Goal: Information Seeking & Learning: Learn about a topic

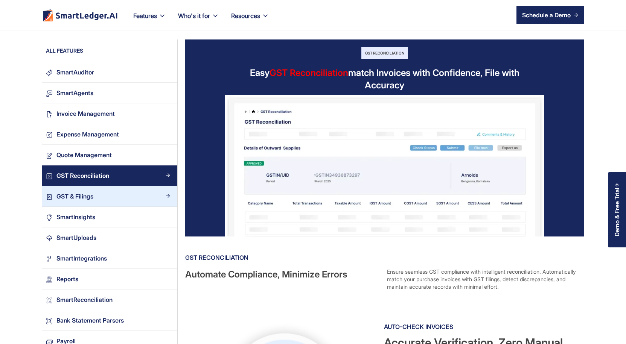
click at [75, 196] on div "GST & Filings" at bounding box center [74, 197] width 37 height 10
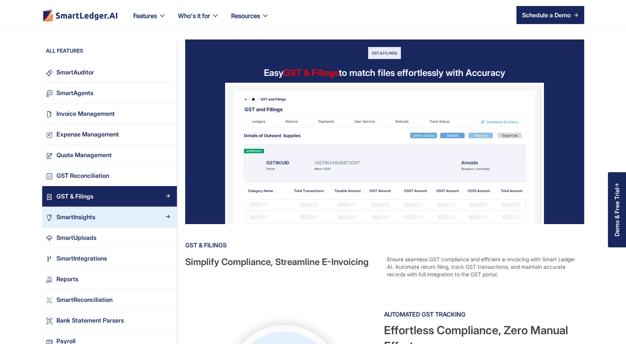
click at [78, 223] on link "SmartInsights" at bounding box center [109, 217] width 135 height 21
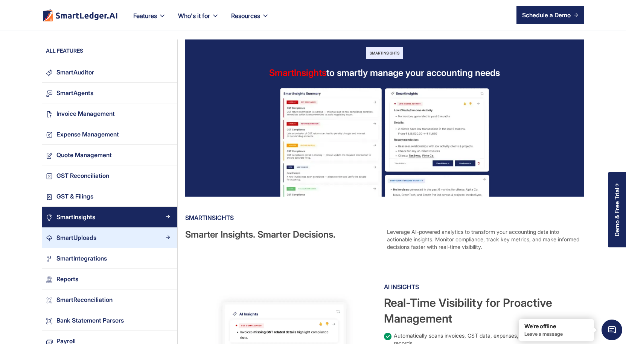
click at [83, 242] on div "SmartUploads" at bounding box center [76, 238] width 40 height 10
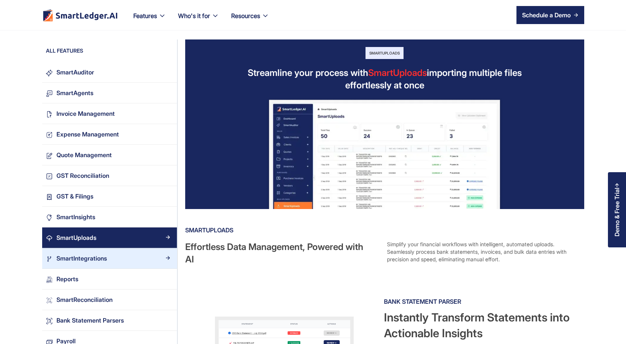
click at [83, 259] on div "SmartIntegrations" at bounding box center [81, 259] width 50 height 10
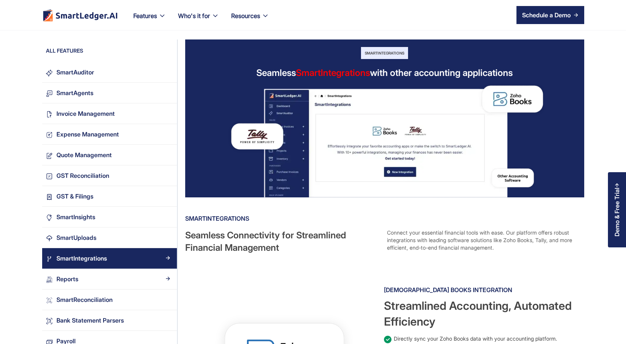
click at [91, 282] on div "Reports" at bounding box center [113, 279] width 120 height 10
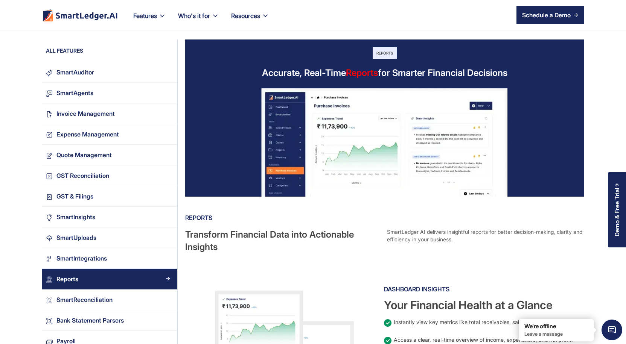
click at [96, 57] on div "ALL FEATURES" at bounding box center [109, 52] width 135 height 11
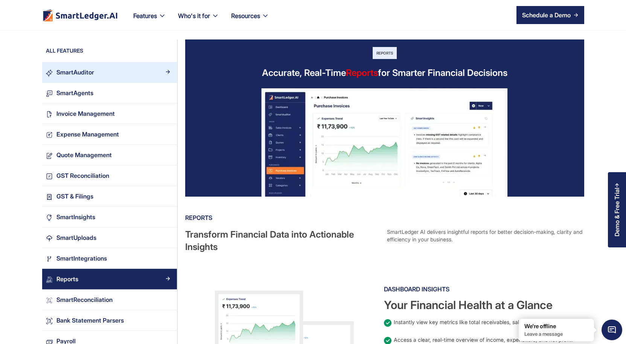
click at [68, 79] on link "SmartAuditor" at bounding box center [109, 72] width 135 height 21
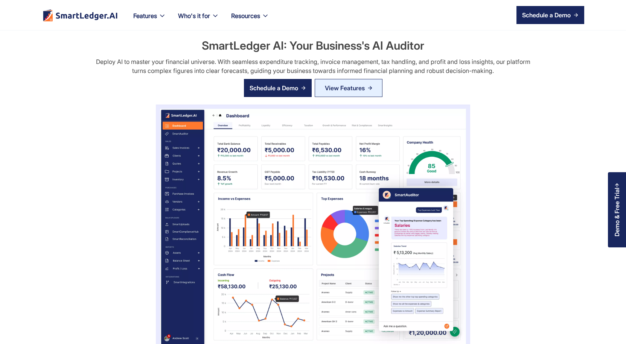
scroll to position [376, 0]
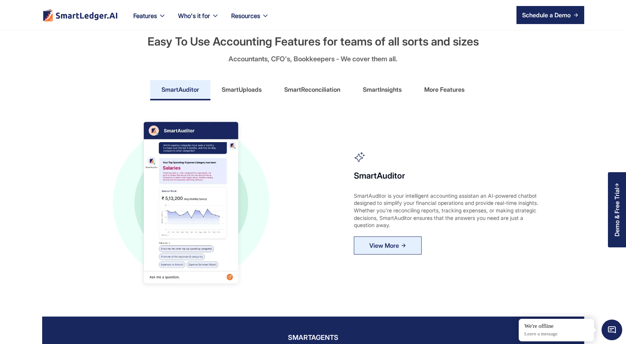
click at [101, 18] on img "home" at bounding box center [80, 15] width 76 height 12
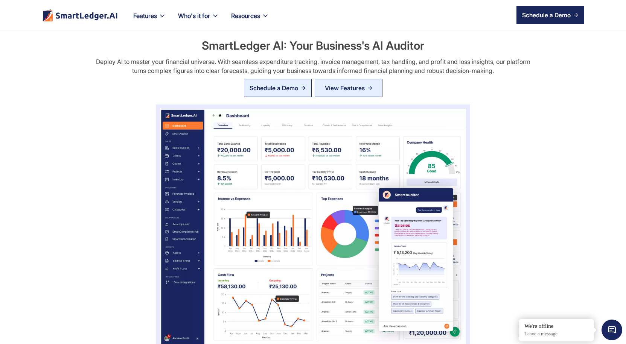
click at [269, 89] on div "Schedule a Demo" at bounding box center [274, 88] width 49 height 9
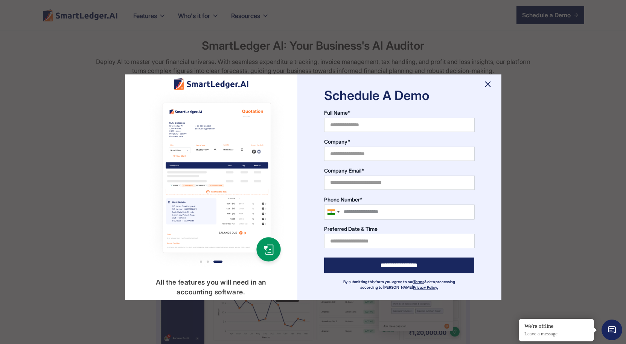
click at [489, 88] on img at bounding box center [488, 84] width 12 height 12
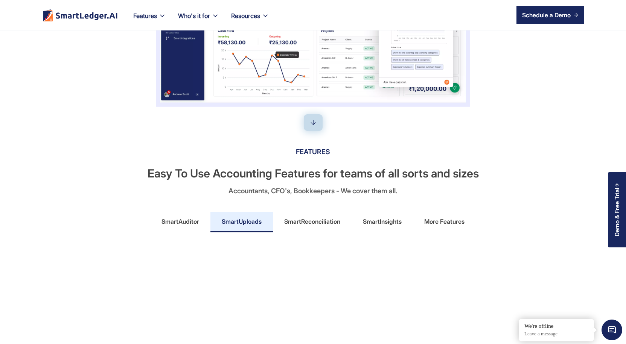
scroll to position [263, 0]
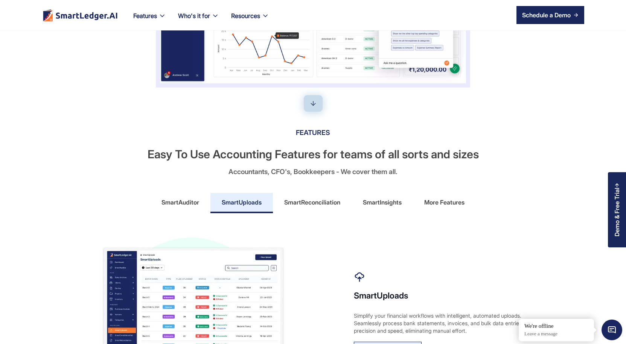
click at [305, 206] on div "SmartReconciliation" at bounding box center [312, 202] width 56 height 12
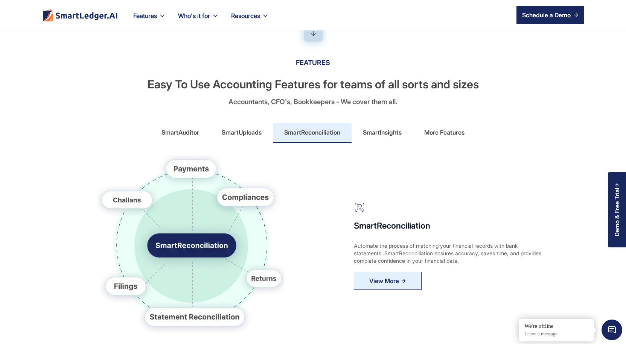
scroll to position [339, 0]
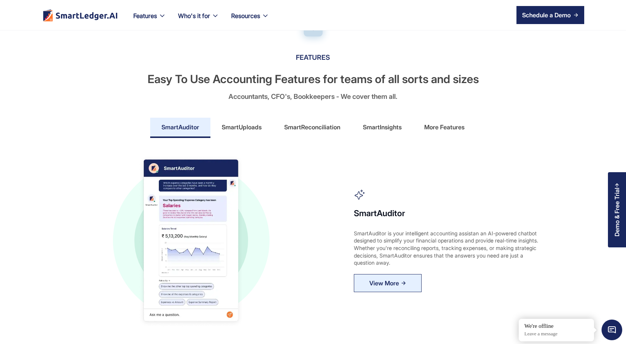
click at [435, 125] on div "More Features" at bounding box center [444, 127] width 40 height 12
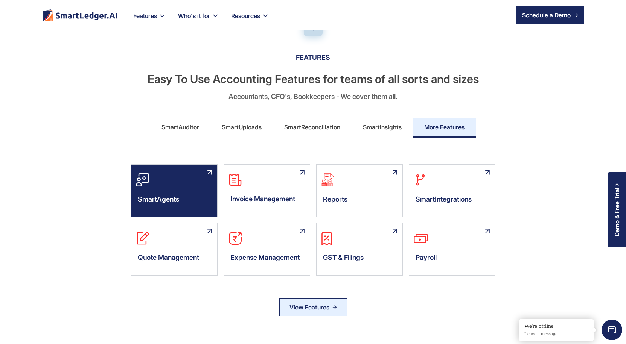
click at [183, 204] on div "SmartAgents" at bounding box center [174, 201] width 86 height 23
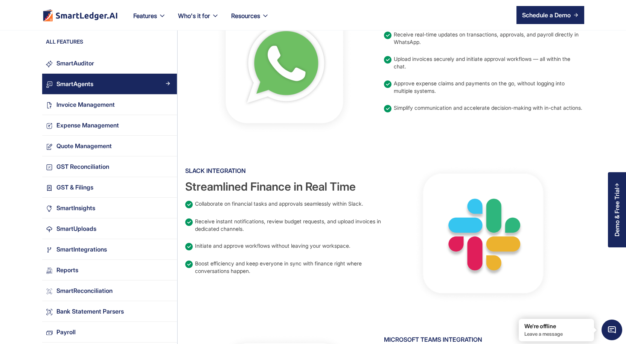
scroll to position [330, 0]
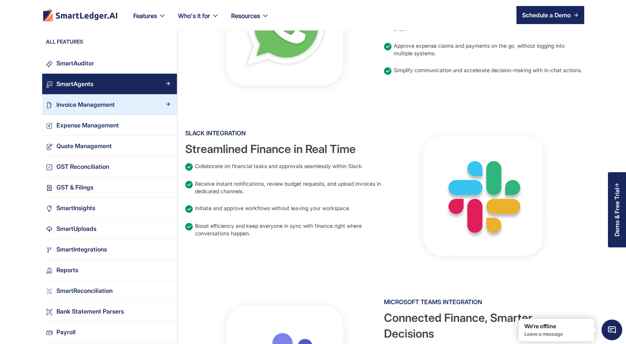
click at [104, 112] on link "Invoice Management" at bounding box center [109, 104] width 135 height 21
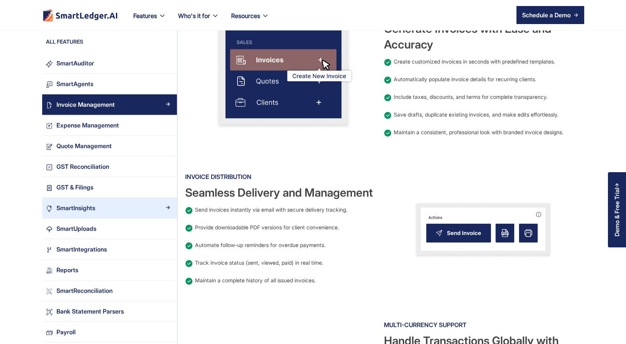
scroll to position [301, 0]
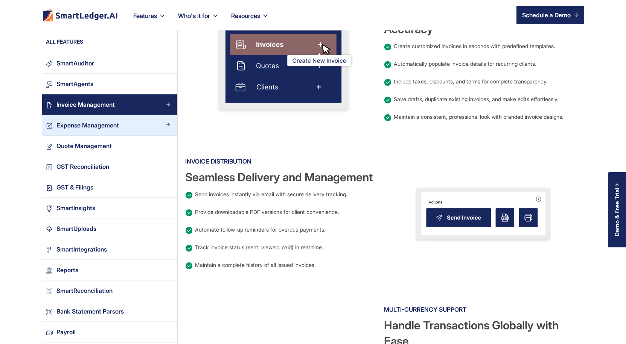
click at [98, 130] on div "Expense Management" at bounding box center [87, 125] width 62 height 10
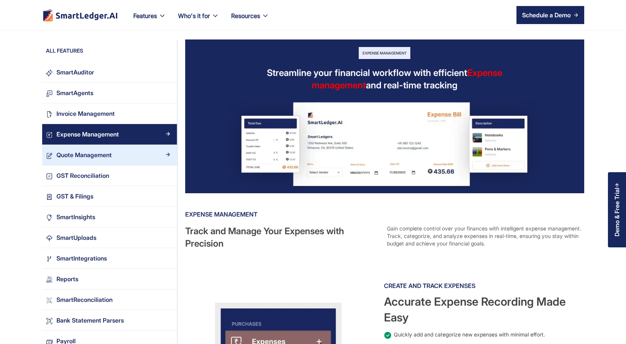
click at [86, 154] on div "Quote Management" at bounding box center [83, 155] width 55 height 10
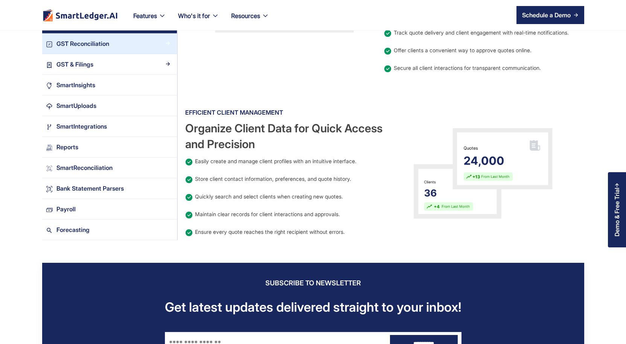
scroll to position [679, 0]
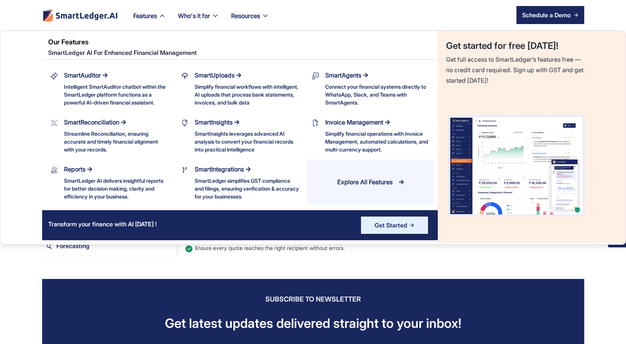
click at [160, 14] on icon at bounding box center [162, 16] width 8 height 8
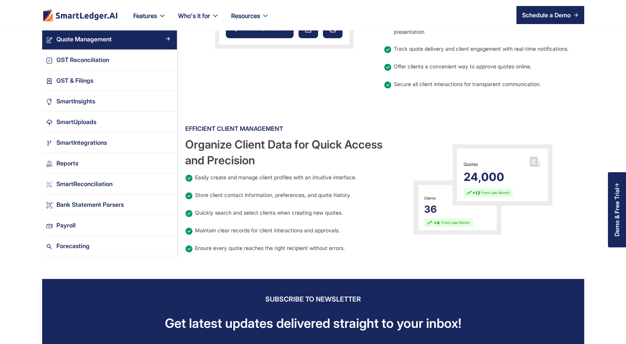
click at [161, 16] on icon at bounding box center [162, 16] width 4 height 2
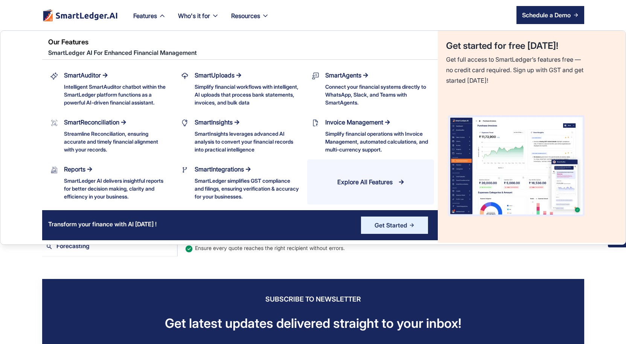
click at [365, 190] on link "Explore All Features" at bounding box center [370, 182] width 127 height 45
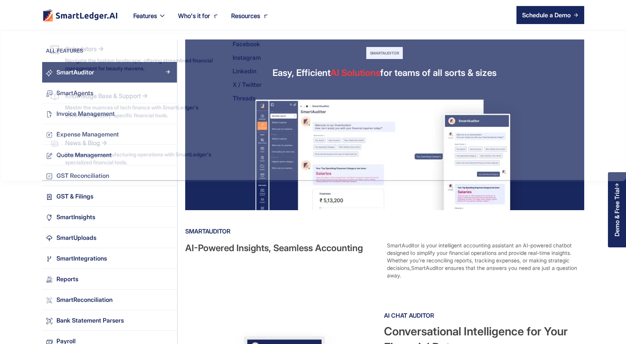
click at [244, 25] on div "Resources" at bounding box center [250, 21] width 50 height 20
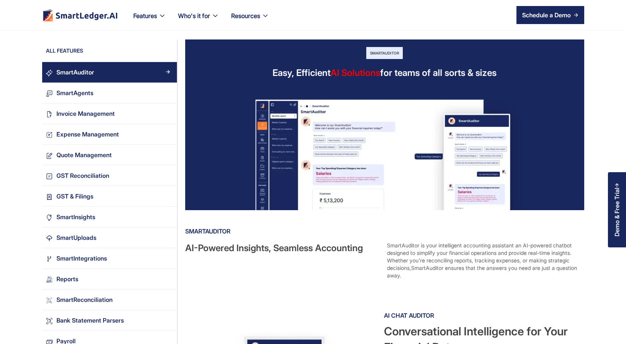
click at [244, 26] on div "Resources" at bounding box center [250, 21] width 50 height 20
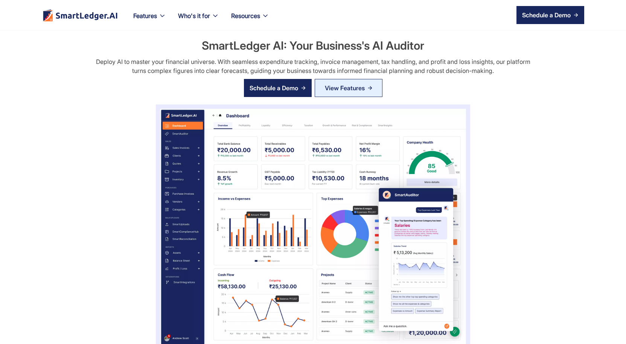
click at [148, 9] on div "Features Our Features SmartLedger AI For Enhanced Financial Management SmartAud…" at bounding box center [149, 15] width 45 height 30
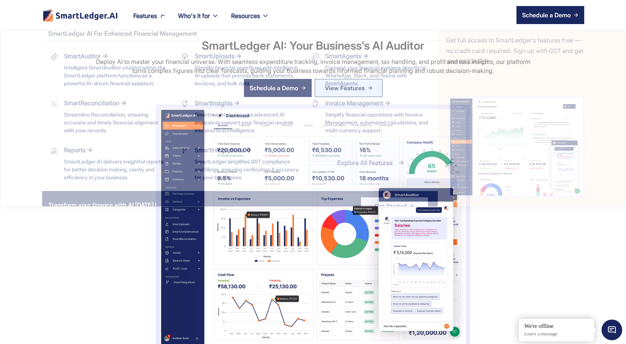
click at [146, 16] on div "Features" at bounding box center [145, 16] width 24 height 11
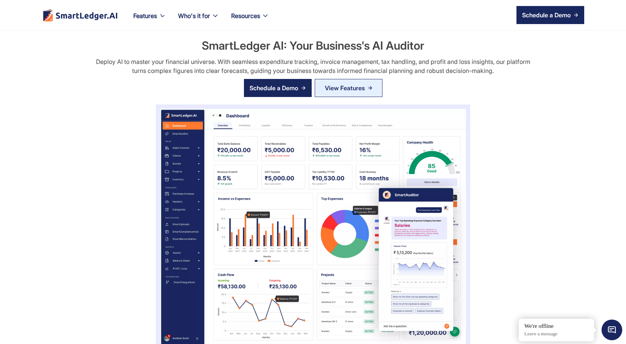
click at [146, 16] on div "Features" at bounding box center [145, 16] width 24 height 11
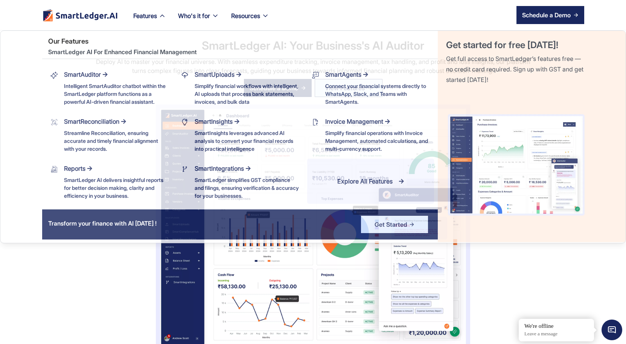
click at [145, 21] on div "Features" at bounding box center [145, 16] width 24 height 11
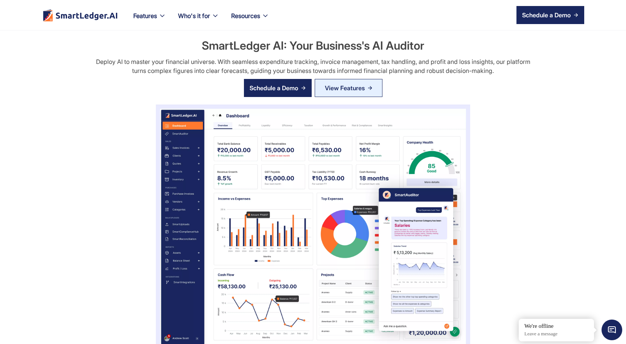
click at [151, 12] on div "Features" at bounding box center [145, 16] width 24 height 11
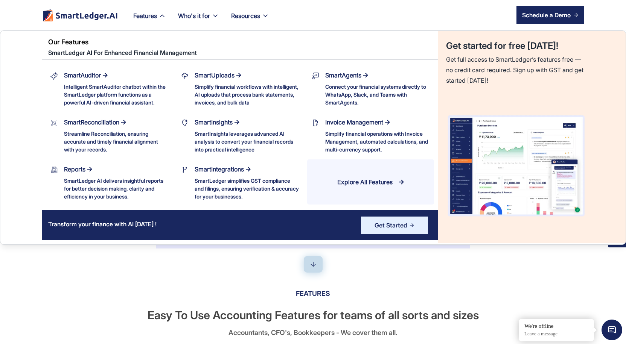
scroll to position [113, 0]
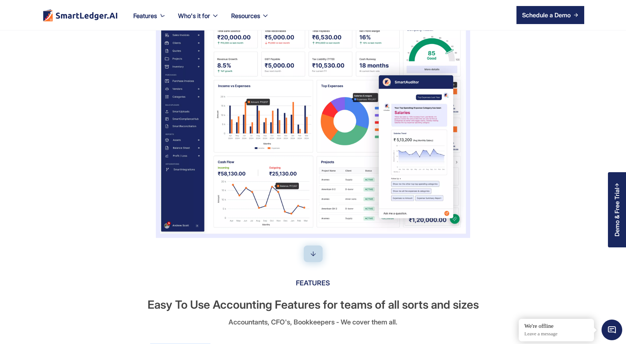
click at [76, 12] on img "home" at bounding box center [80, 15] width 76 height 12
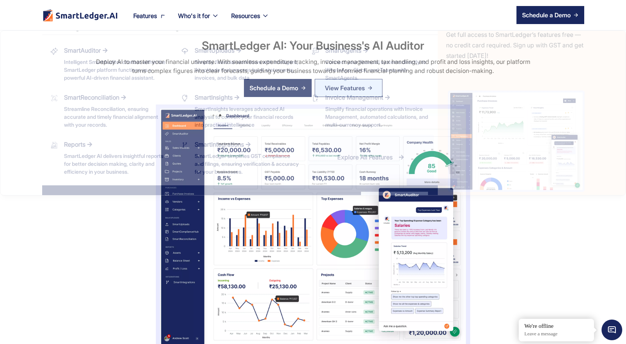
click at [152, 15] on div "Features" at bounding box center [145, 16] width 24 height 11
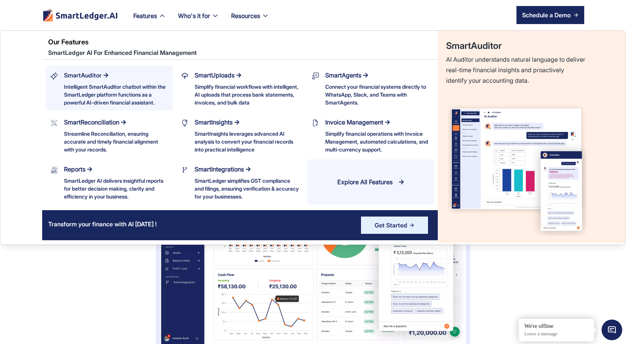
click at [88, 78] on div "SmartAuditor" at bounding box center [83, 75] width 38 height 11
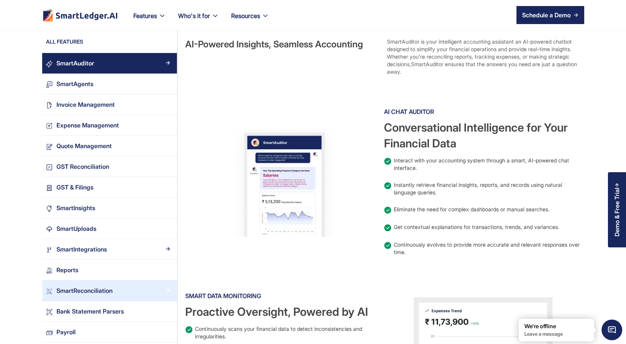
scroll to position [188, 0]
